Goal: Information Seeking & Learning: Learn about a topic

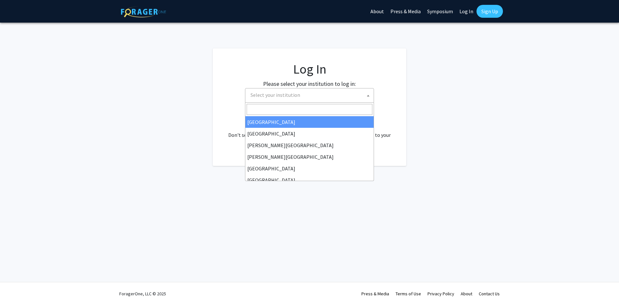
click at [310, 97] on span "Select your institution" at bounding box center [311, 94] width 126 height 13
select select "34"
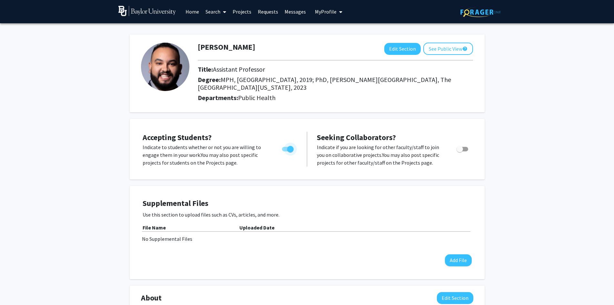
click at [291, 149] on span "Toggle" at bounding box center [290, 149] width 6 height 6
click at [285, 151] on input "Would you like to permit student requests?" at bounding box center [285, 151] width 0 height 0
checkbox input "false"
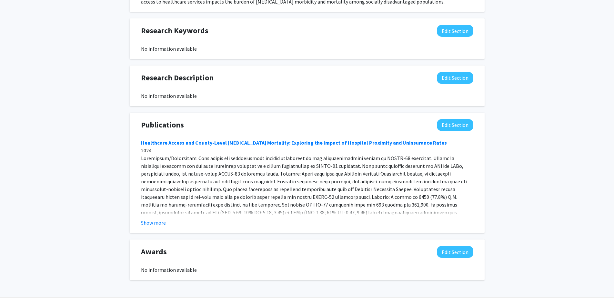
scroll to position [384, 0]
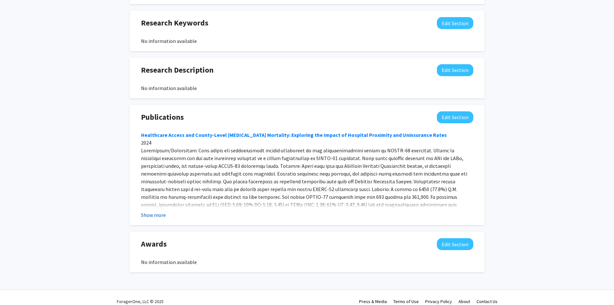
click at [158, 211] on button "Show more" at bounding box center [153, 215] width 25 height 8
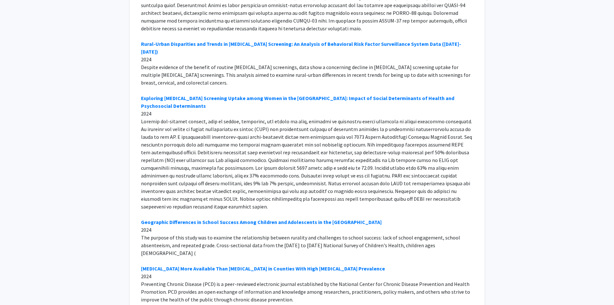
scroll to position [0, 0]
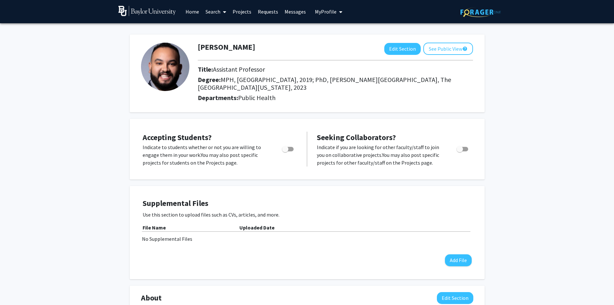
click at [221, 12] on span at bounding box center [223, 12] width 6 height 23
click at [223, 31] on span "Faculty/Staff" at bounding box center [225, 29] width 47 height 13
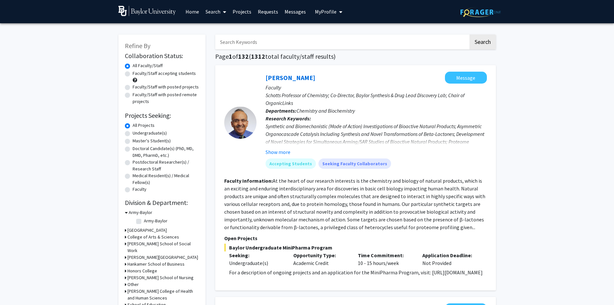
click at [270, 43] on input "Search Keywords" at bounding box center [341, 42] width 253 height 15
type input "cancer"
click at [469, 35] on button "Search" at bounding box center [482, 42] width 26 height 15
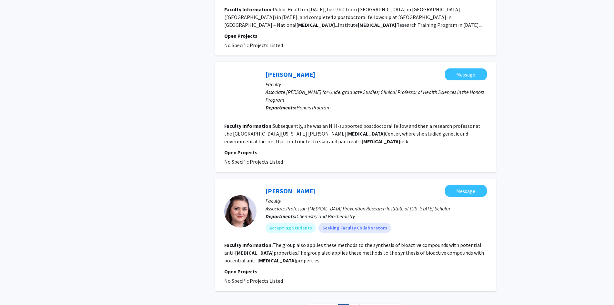
scroll to position [1148, 0]
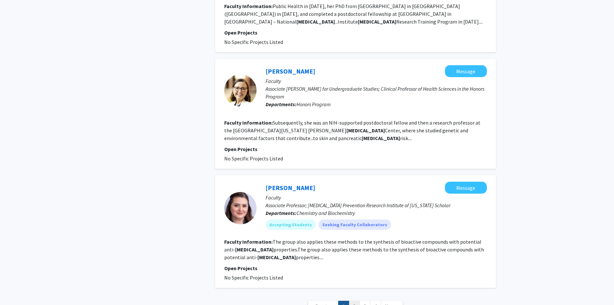
click at [354, 301] on link "2" at bounding box center [354, 306] width 11 height 11
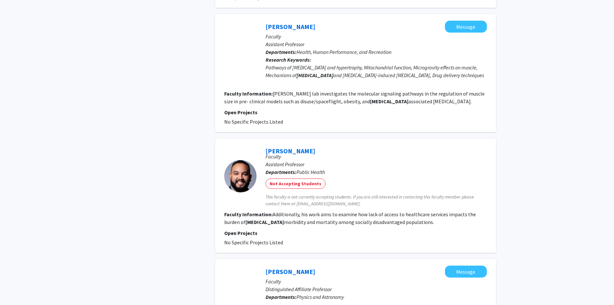
scroll to position [935, 0]
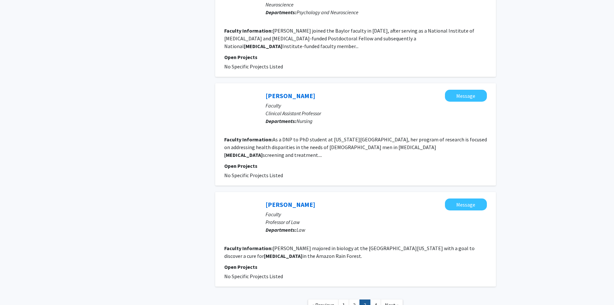
scroll to position [911, 0]
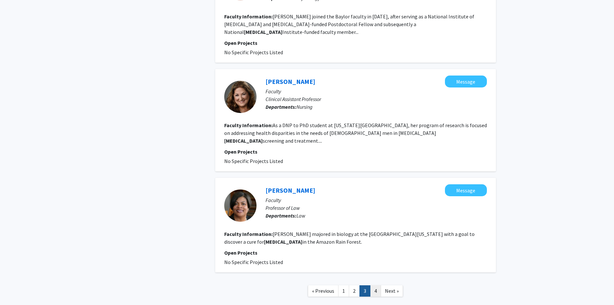
click at [373, 285] on link "4" at bounding box center [375, 290] width 11 height 11
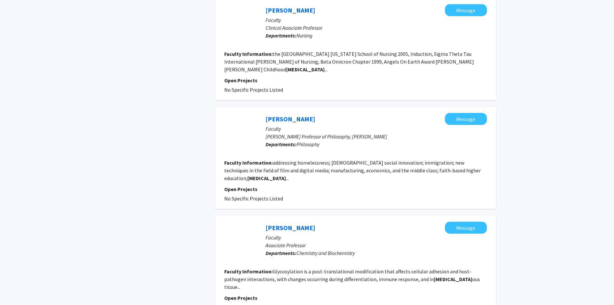
scroll to position [330, 0]
